Goal: Contribute content

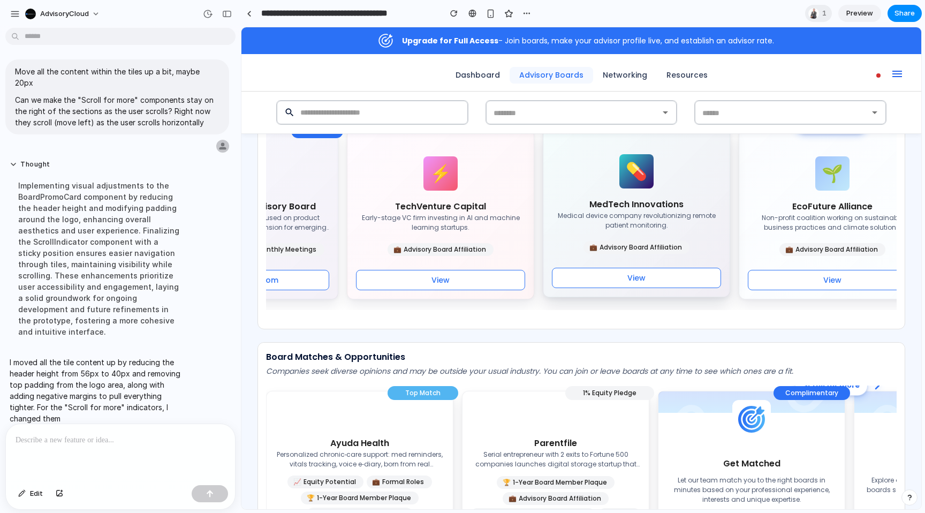
scroll to position [461, 0]
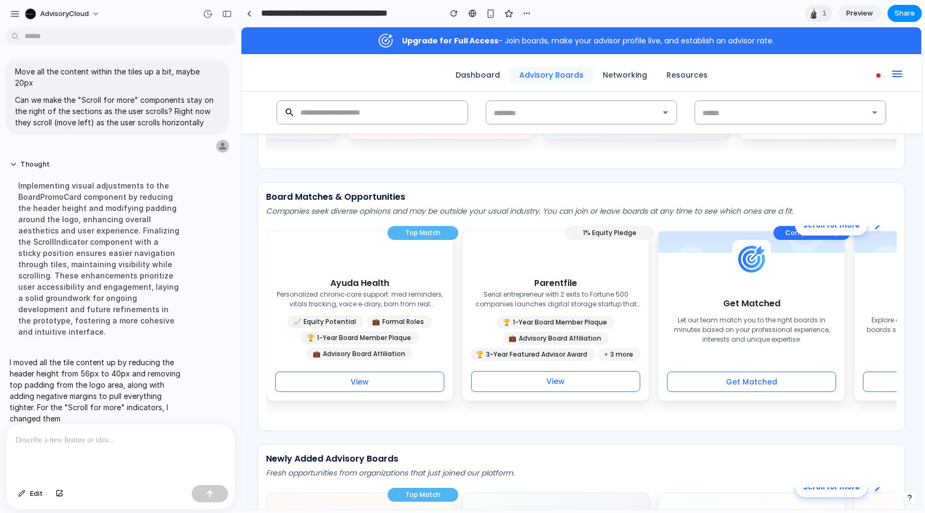
click at [133, 441] on p at bounding box center [121, 440] width 210 height 13
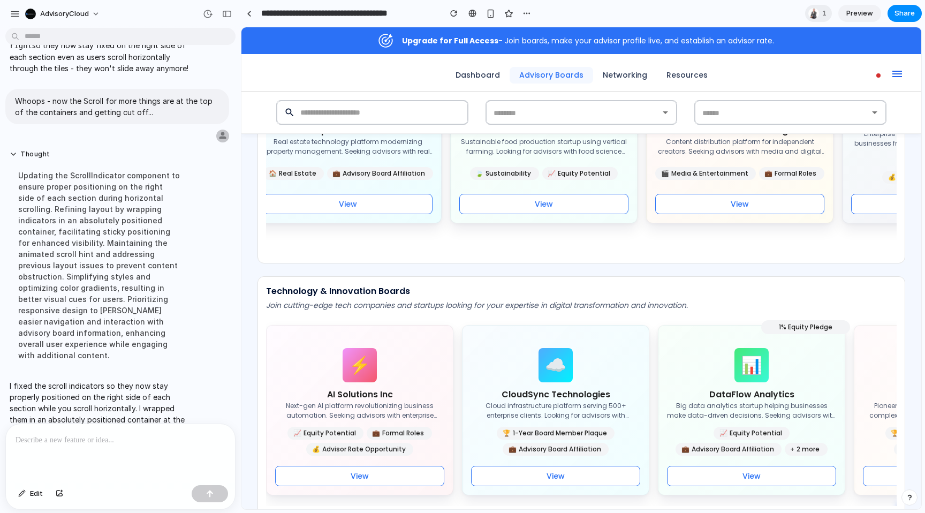
scroll to position [1013, 0]
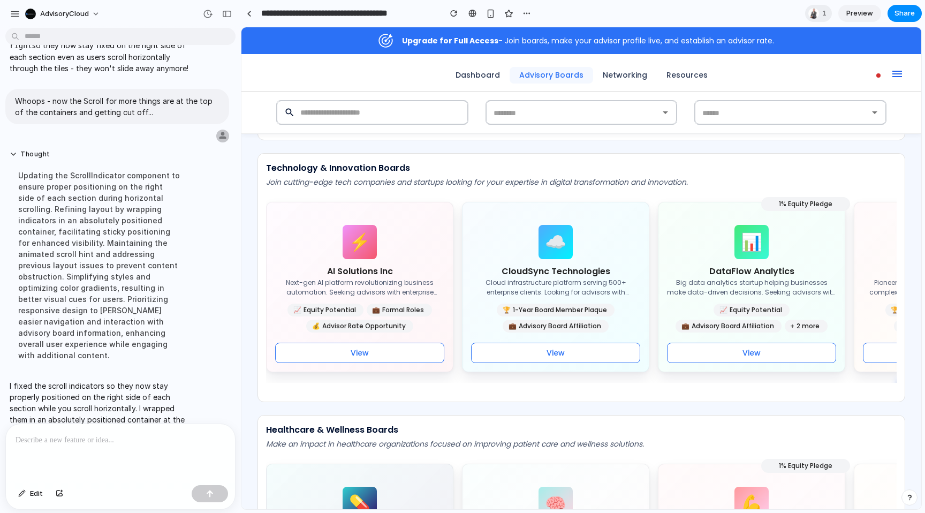
click at [35, 444] on p at bounding box center [121, 440] width 210 height 13
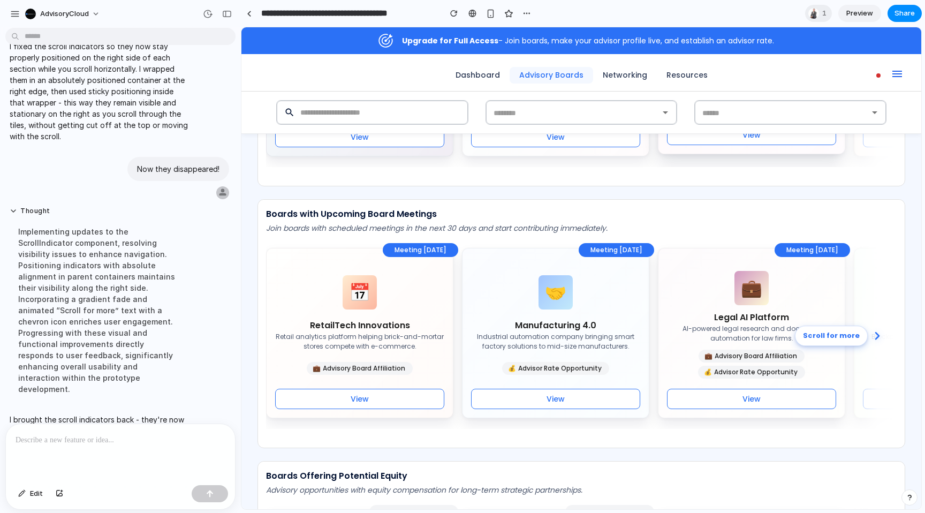
scroll to position [1531, 0]
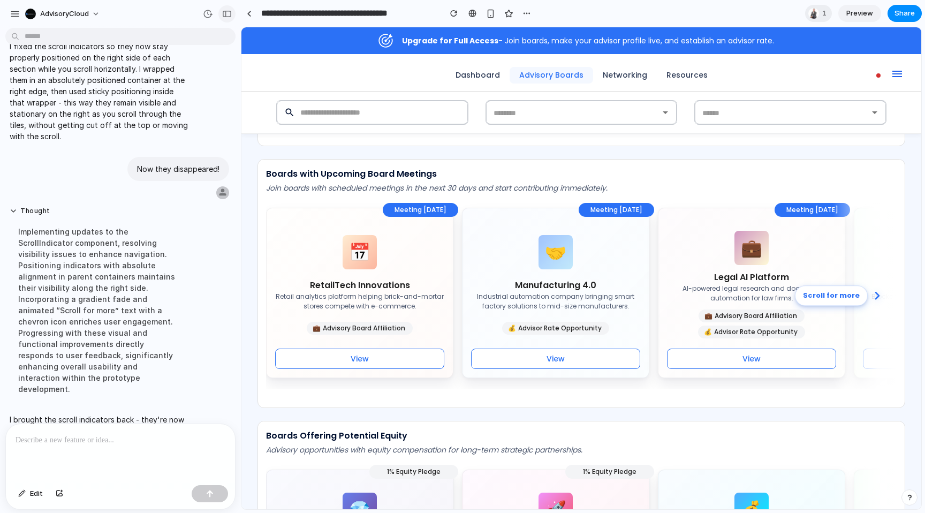
click at [225, 12] on div "button" at bounding box center [227, 13] width 10 height 7
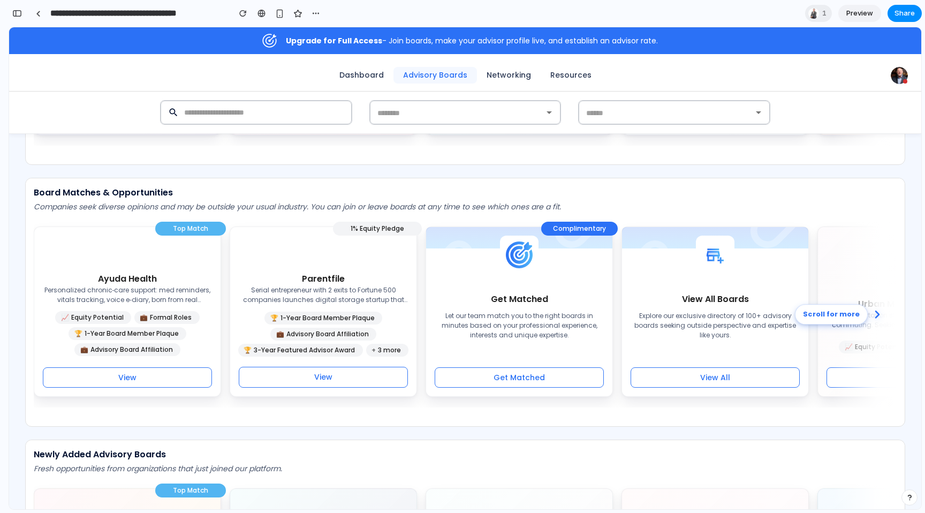
scroll to position [476, 0]
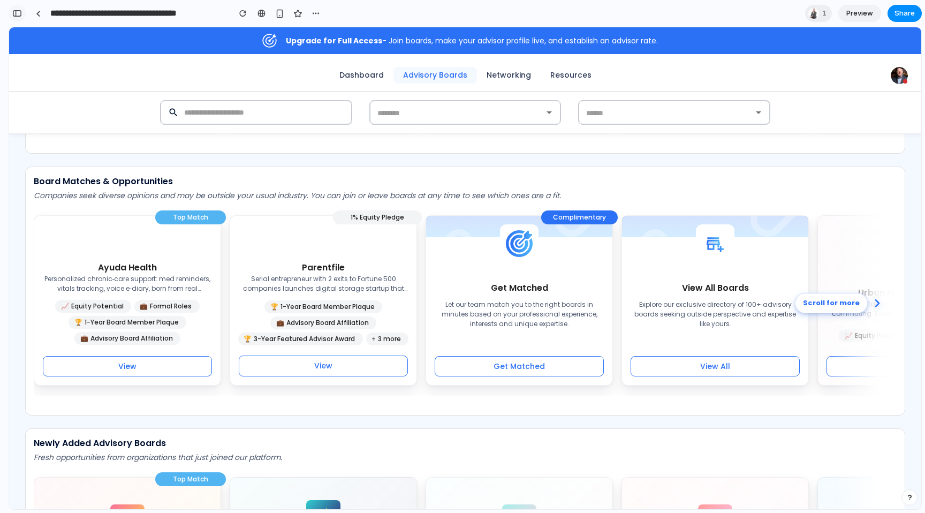
click at [17, 13] on div "button" at bounding box center [17, 13] width 10 height 7
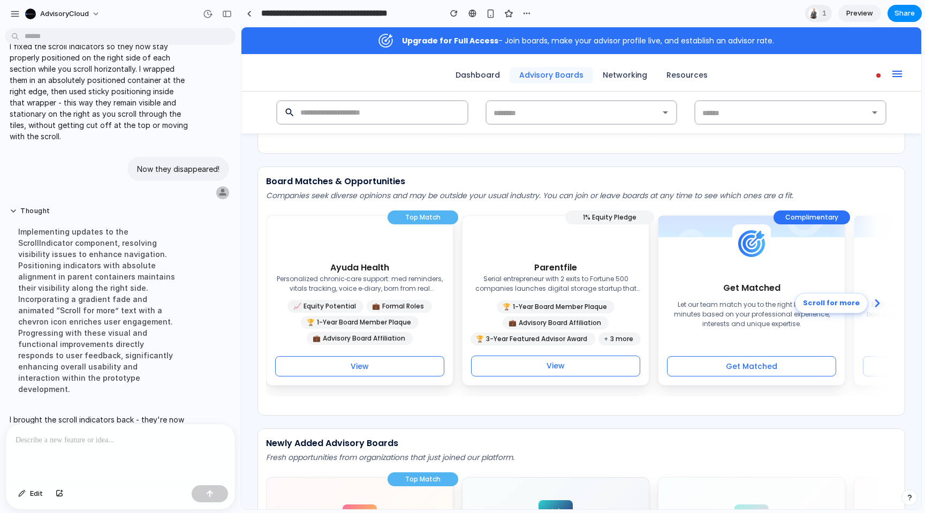
click at [175, 436] on p at bounding box center [121, 440] width 210 height 13
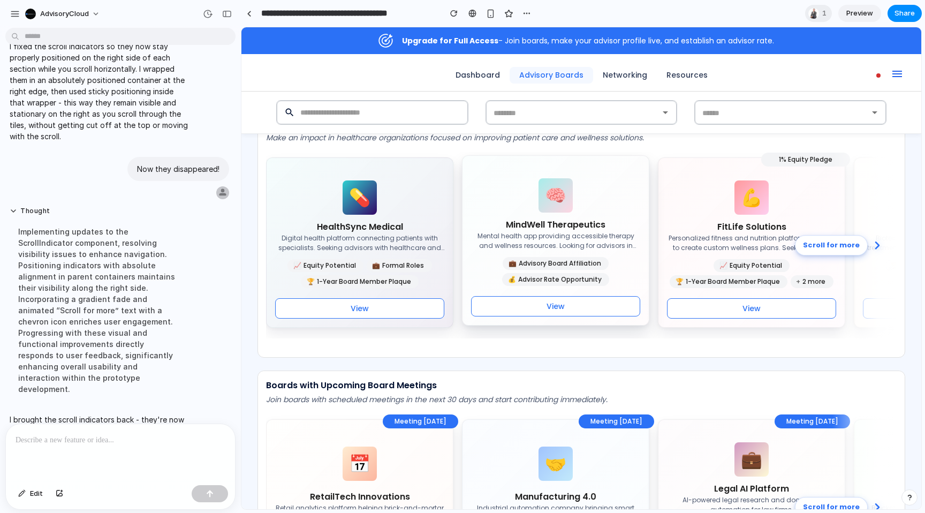
scroll to position [1391, 0]
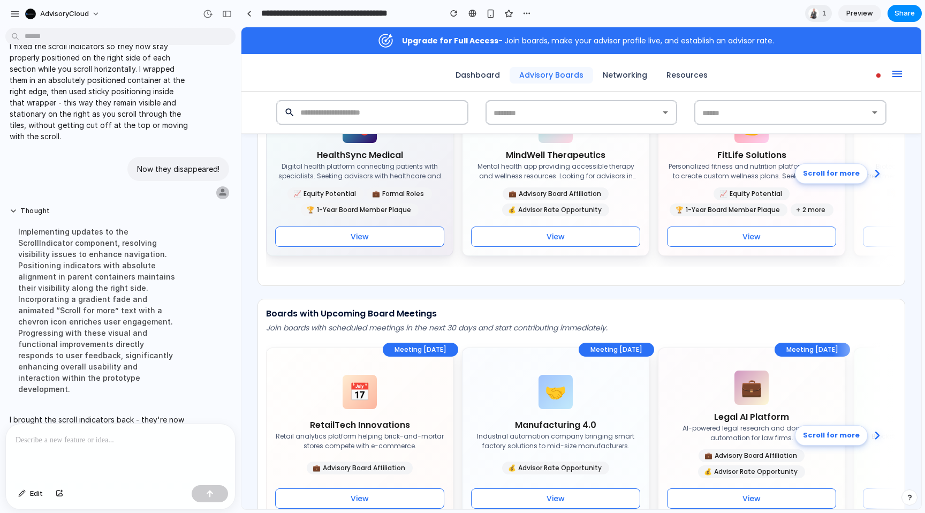
click at [138, 446] on p at bounding box center [121, 440] width 210 height 13
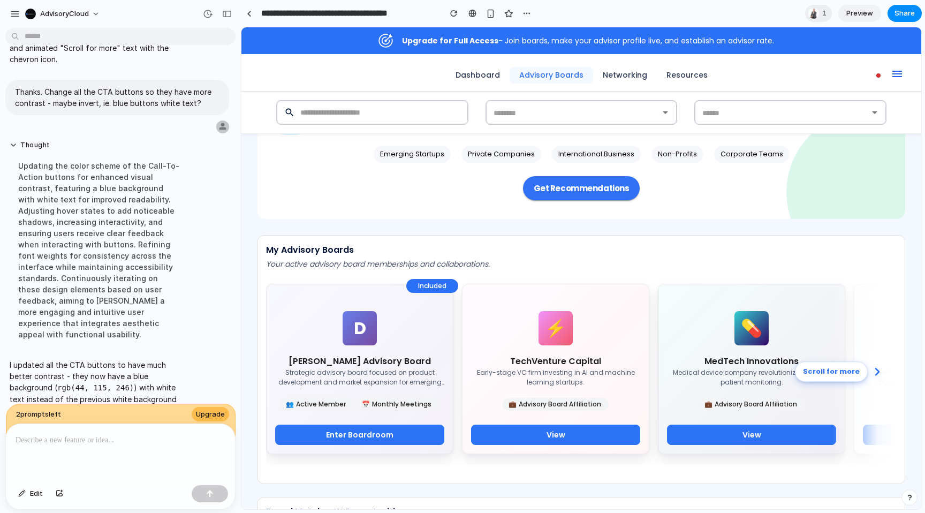
scroll to position [174, 0]
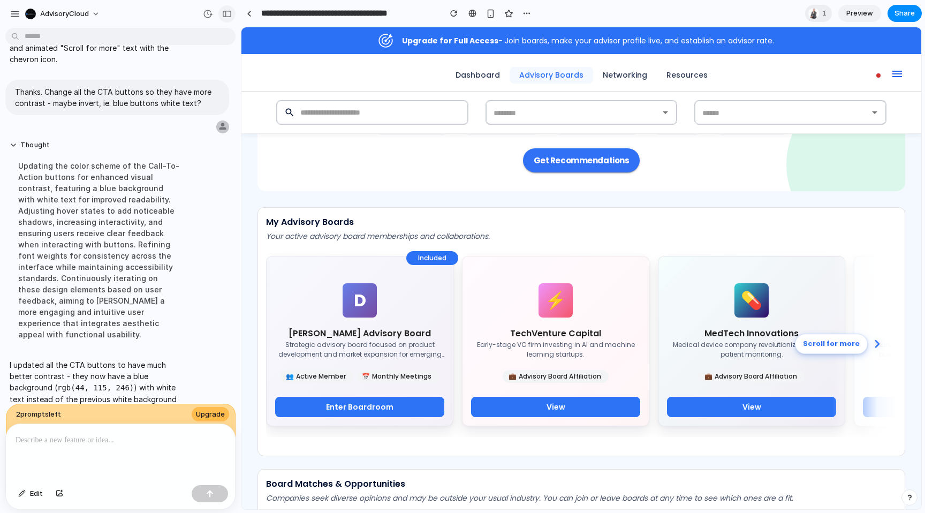
click at [228, 15] on div "button" at bounding box center [227, 13] width 10 height 7
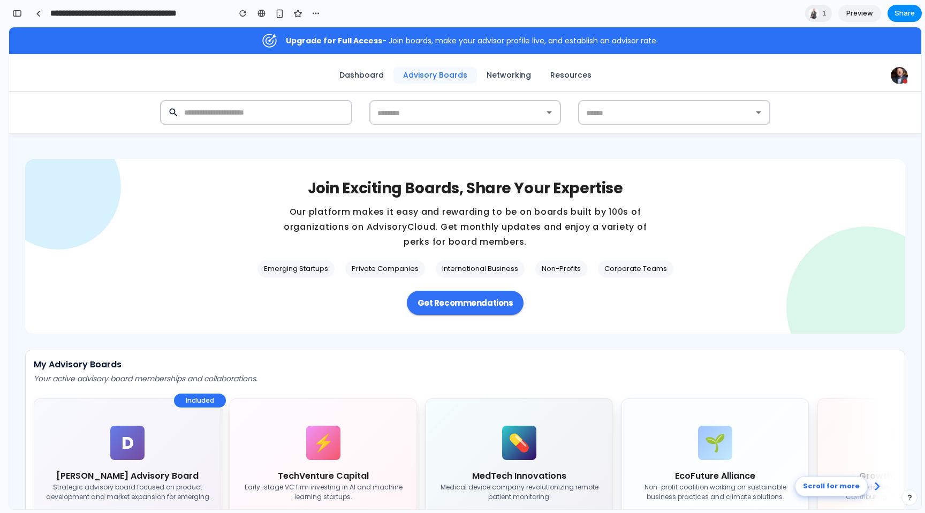
scroll to position [0, 0]
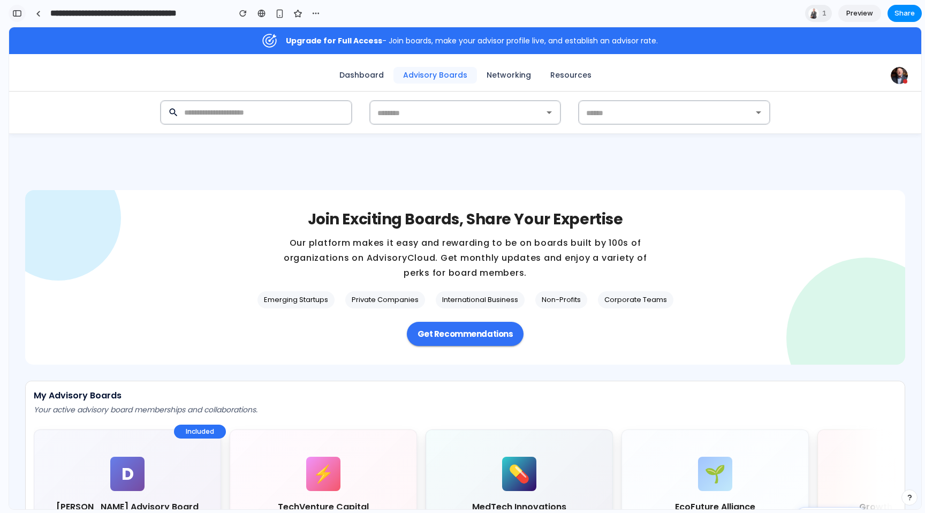
click at [21, 17] on button "button" at bounding box center [17, 13] width 17 height 17
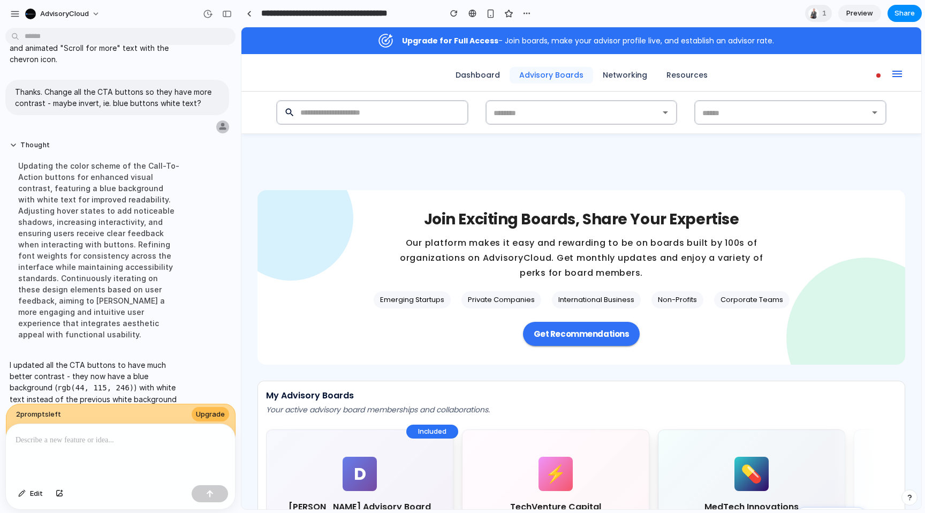
click at [101, 443] on p at bounding box center [121, 440] width 210 height 13
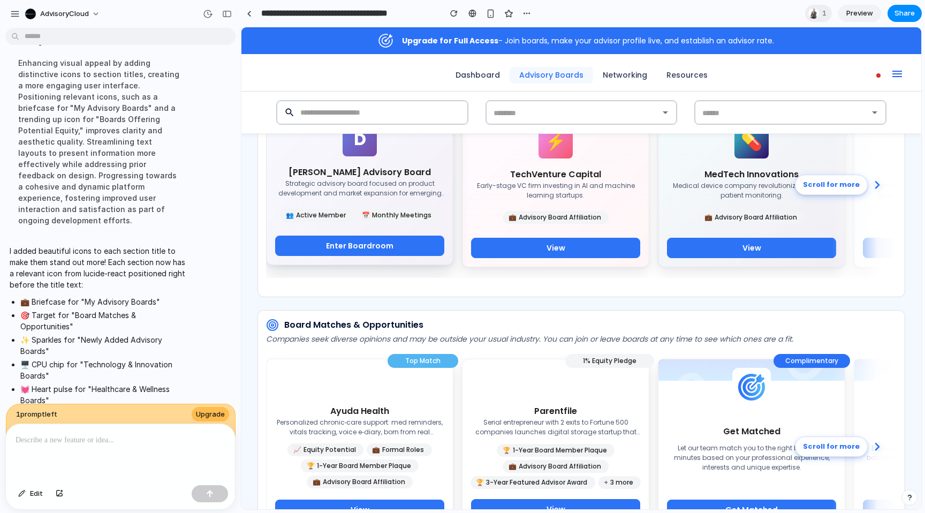
scroll to position [290, 0]
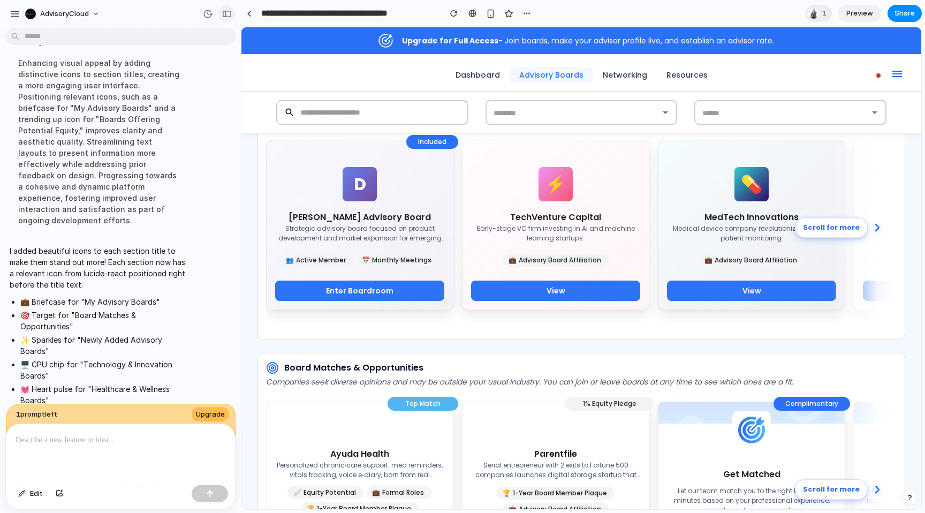
click at [228, 11] on div "button" at bounding box center [227, 13] width 10 height 7
